Goal: Task Accomplishment & Management: Manage account settings

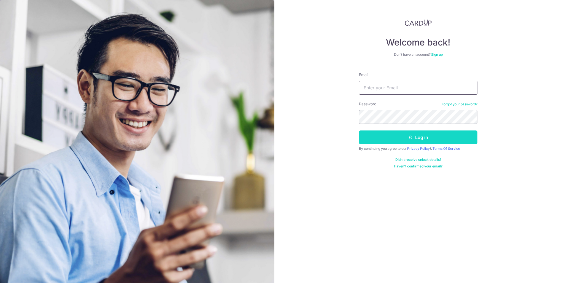
type input "[EMAIL_ADDRESS][DOMAIN_NAME]"
click at [383, 139] on button "Log in" at bounding box center [418, 137] width 118 height 14
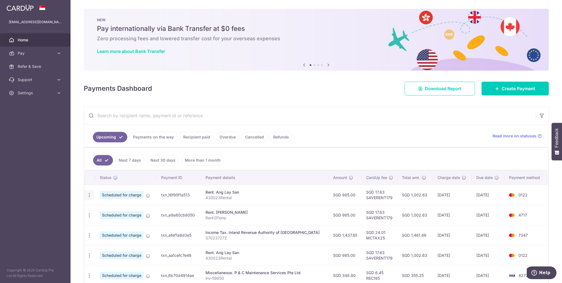
click at [90, 195] on icon "button" at bounding box center [89, 195] width 6 height 6
click at [117, 210] on span "Update payment" at bounding box center [118, 210] width 37 height 7
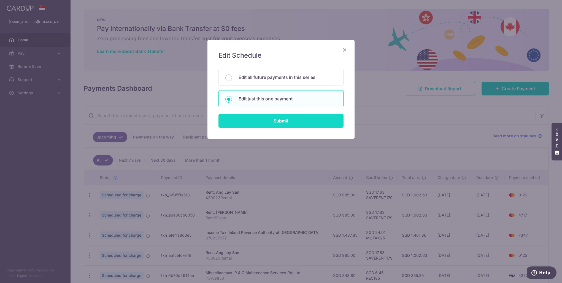
click at [289, 123] on input "Submit" at bounding box center [280, 121] width 125 height 14
radio input "true"
type input "985.00"
type input "09/10/2025"
type input "430023Rental"
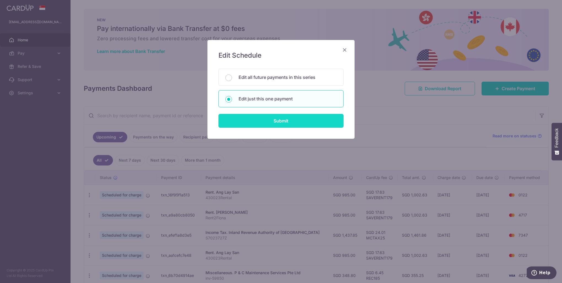
type input "SAVERENT179"
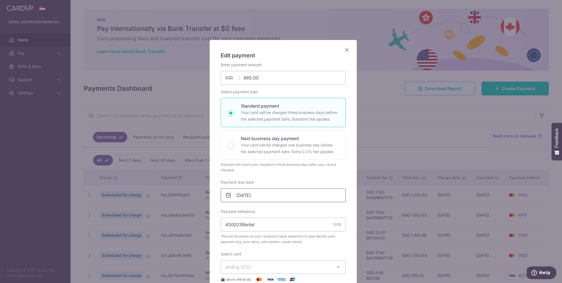
click at [267, 197] on input "09/10/2025" at bounding box center [283, 195] width 125 height 14
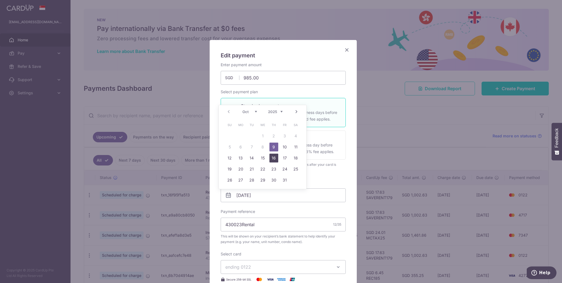
click at [274, 157] on link "16" at bounding box center [273, 157] width 9 height 9
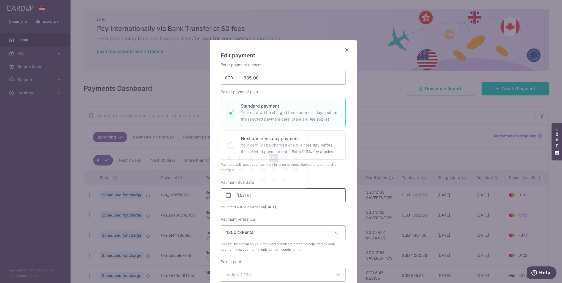
click at [263, 196] on input "[DATE]" at bounding box center [283, 195] width 125 height 14
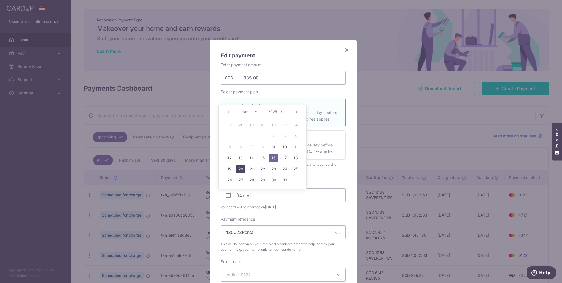
click at [242, 169] on link "20" at bounding box center [240, 168] width 9 height 9
type input "[DATE]"
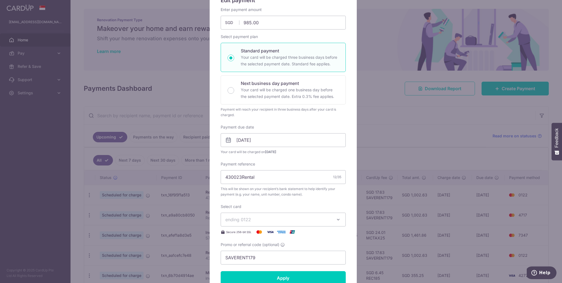
scroll to position [83, 0]
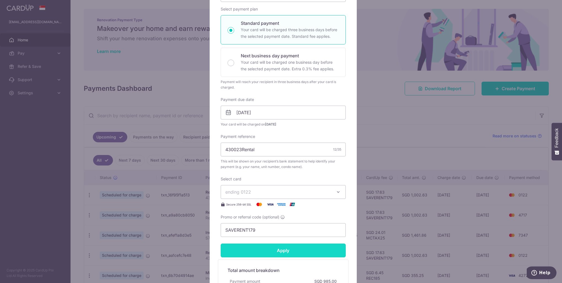
click at [294, 249] on input "Apply" at bounding box center [283, 250] width 125 height 14
type input "Successfully Applied"
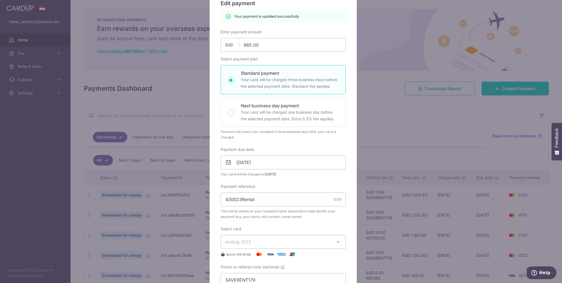
scroll to position [0, 0]
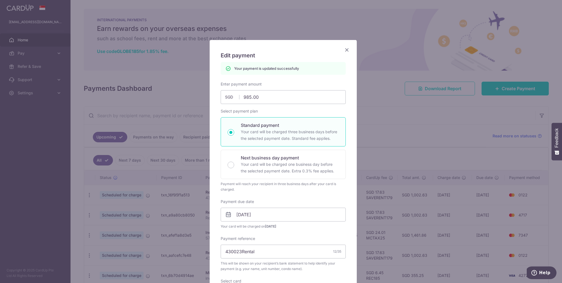
click at [344, 48] on icon "Close" at bounding box center [346, 49] width 7 height 7
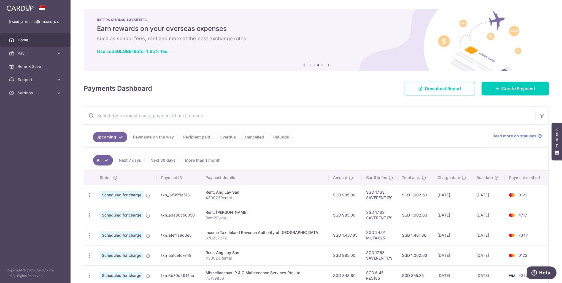
click at [25, 42] on span "Home" at bounding box center [36, 40] width 36 height 6
